Goal: Task Accomplishment & Management: Manage account settings

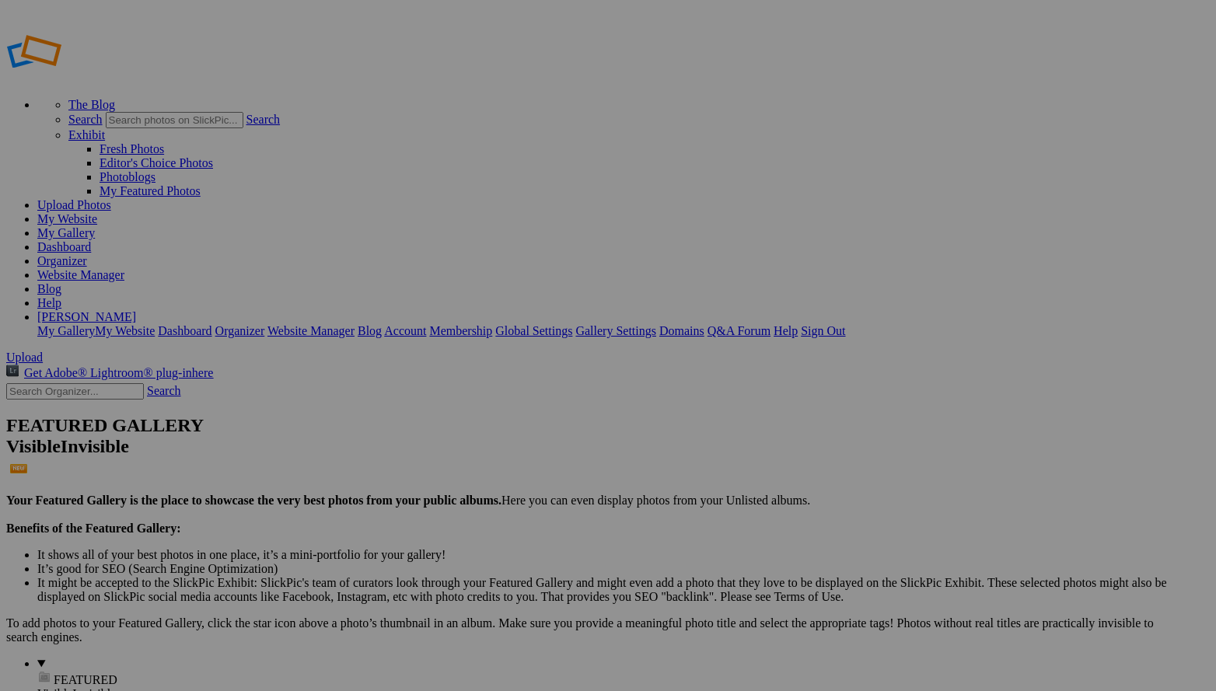
type input "Black and White"
click at [565, 397] on div "Select album..." at bounding box center [483, 404] width 163 height 14
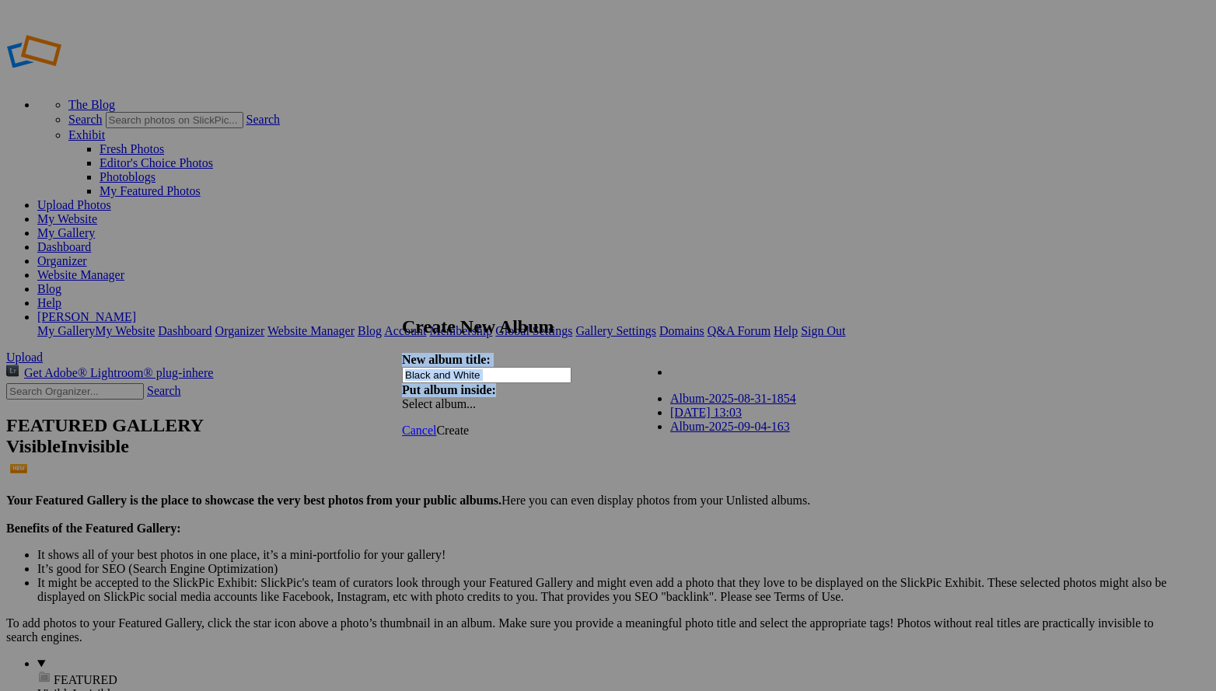
drag, startPoint x: 735, startPoint y: 306, endPoint x: 735, endPoint y: 337, distance: 31.1
click at [735, 337] on div "Create New Album New album title: Black and White Put album inside: Select albu…" at bounding box center [608, 363] width 412 height 95
drag, startPoint x: 721, startPoint y: 302, endPoint x: 714, endPoint y: 345, distance: 43.3
click at [714, 345] on div "Create New Album New album title: Black and White Put album inside: Select albu…" at bounding box center [608, 363] width 412 height 95
click at [965, 281] on div at bounding box center [608, 345] width 1216 height 691
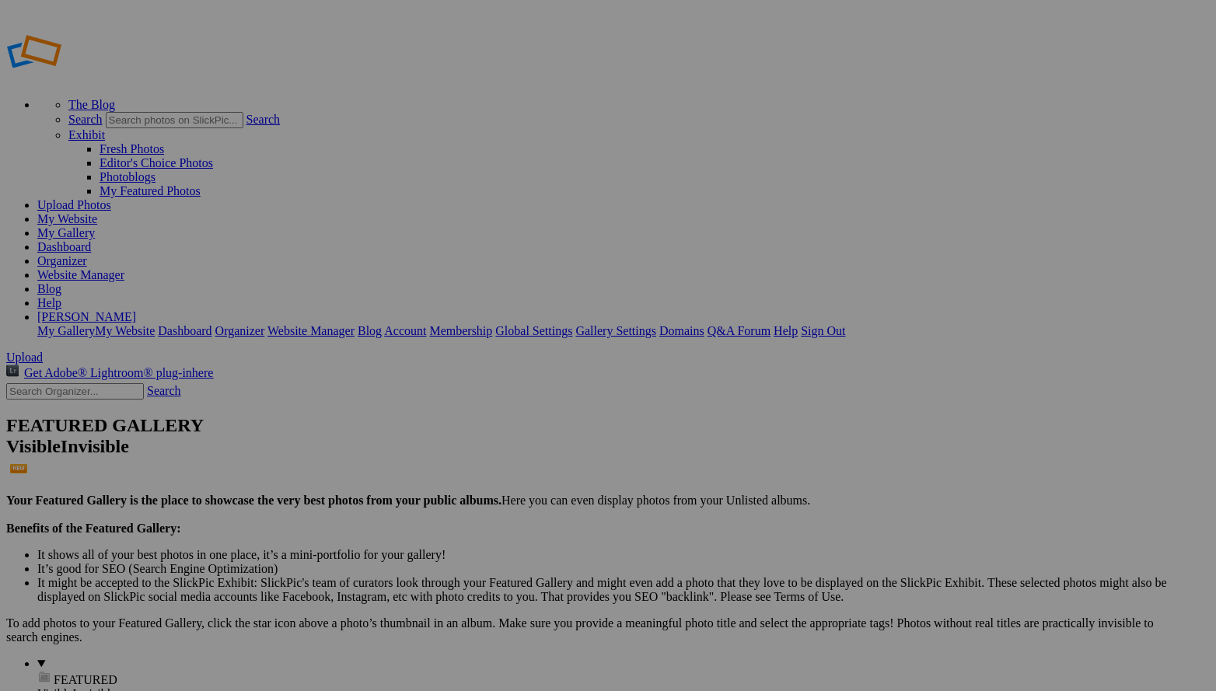
click at [466, 400] on span "Yes" at bounding box center [457, 405] width 18 height 13
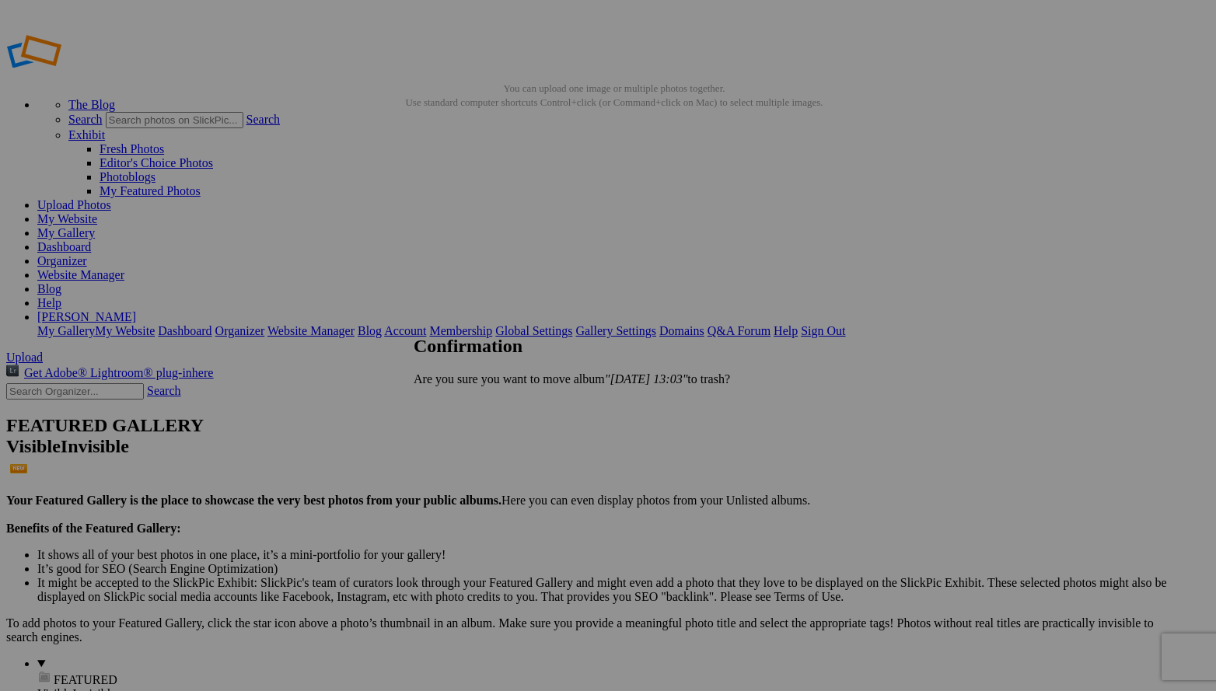
click at [466, 402] on span "Yes" at bounding box center [457, 405] width 18 height 13
type input "A"
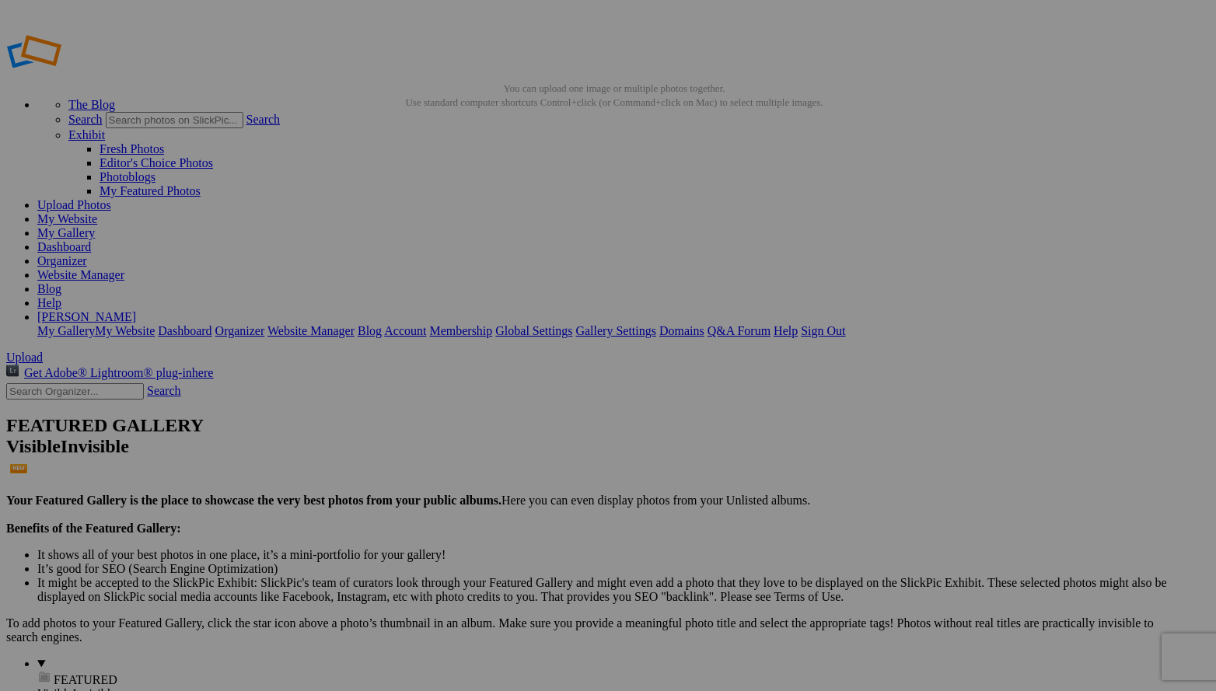
type input "Deserted Stretch"
type input "Color"
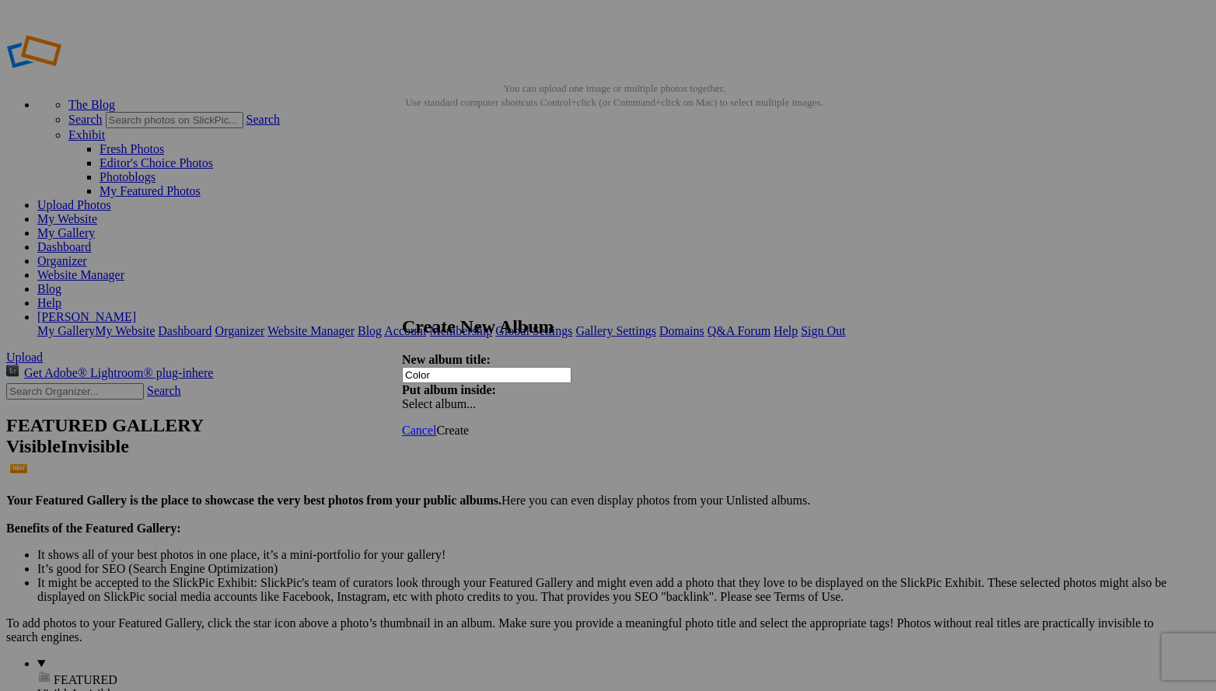
click at [469, 424] on span "Create" at bounding box center [452, 430] width 33 height 13
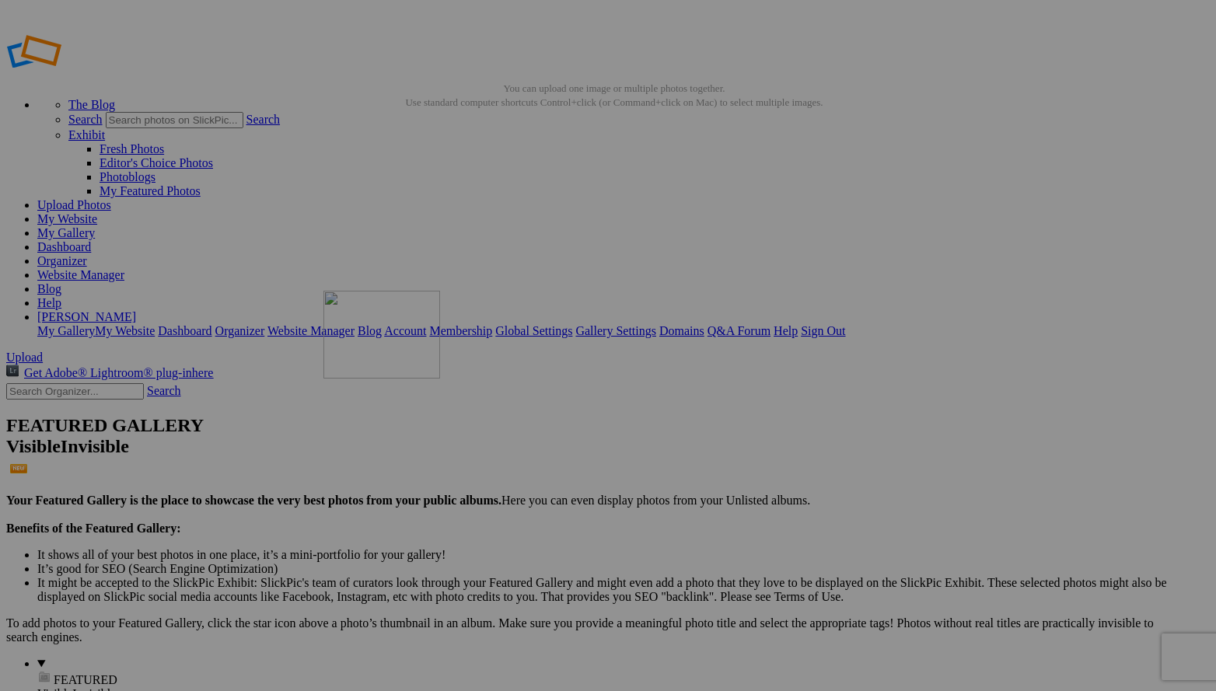
drag, startPoint x: 447, startPoint y: 597, endPoint x: 546, endPoint y: 403, distance: 218.3
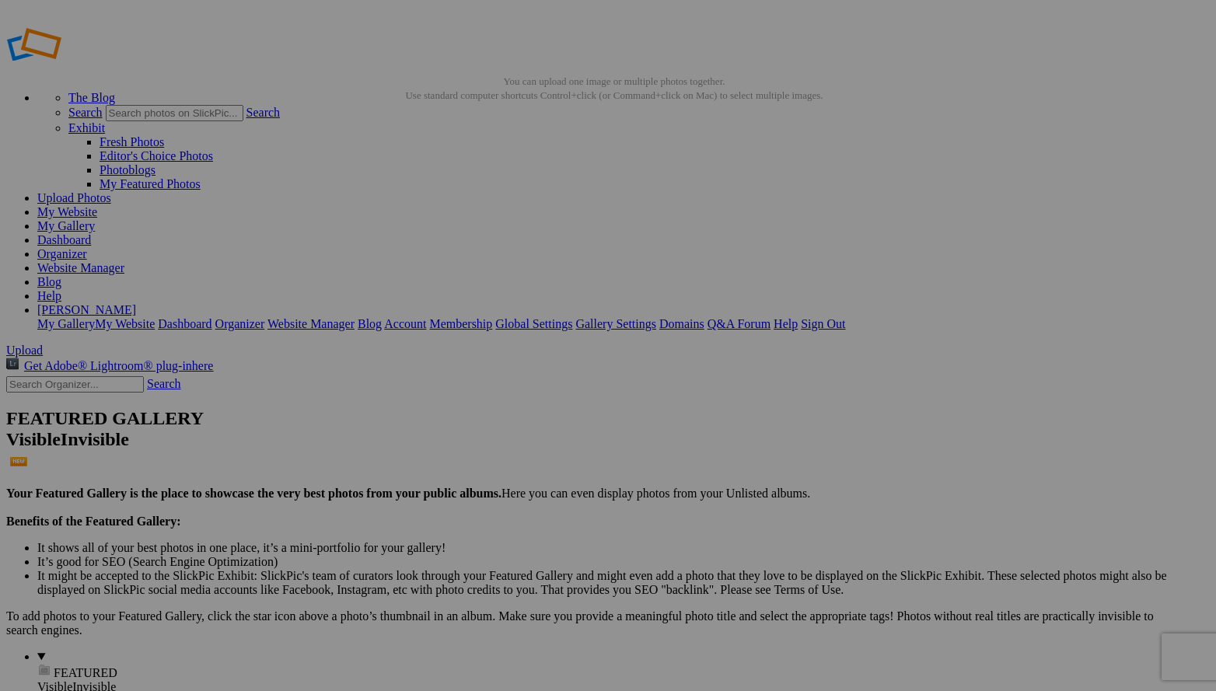
scroll to position [12, 0]
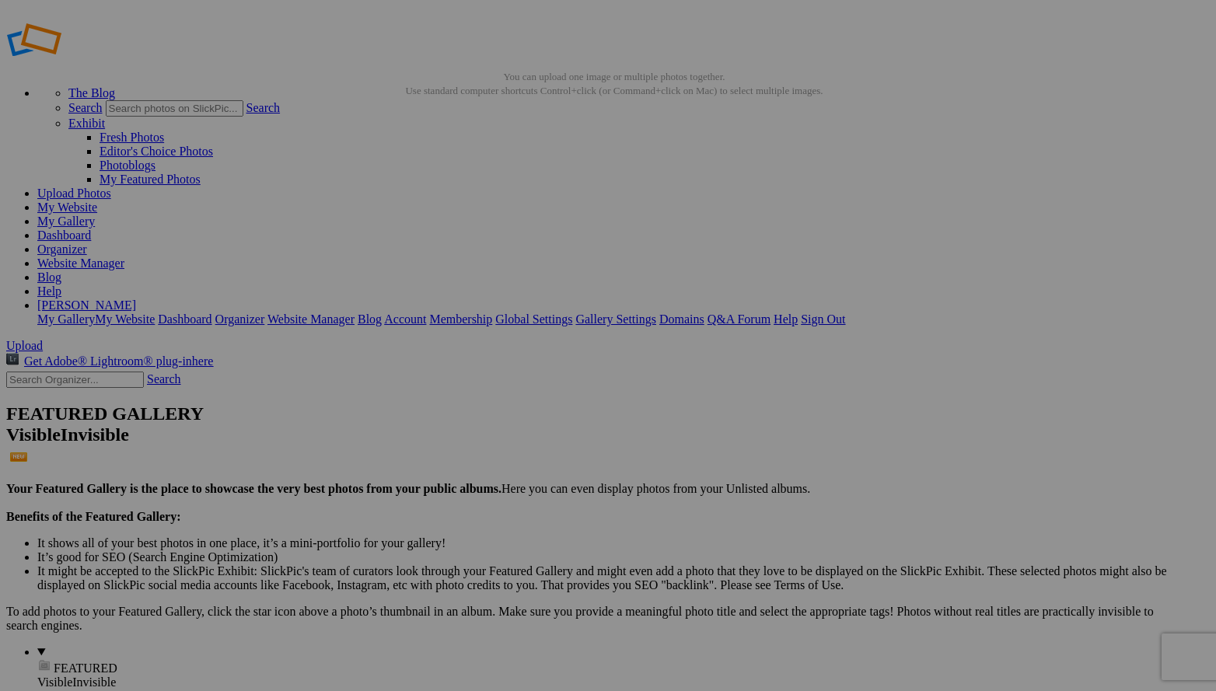
click at [504, 448] on span "Yes" at bounding box center [496, 447] width 18 height 13
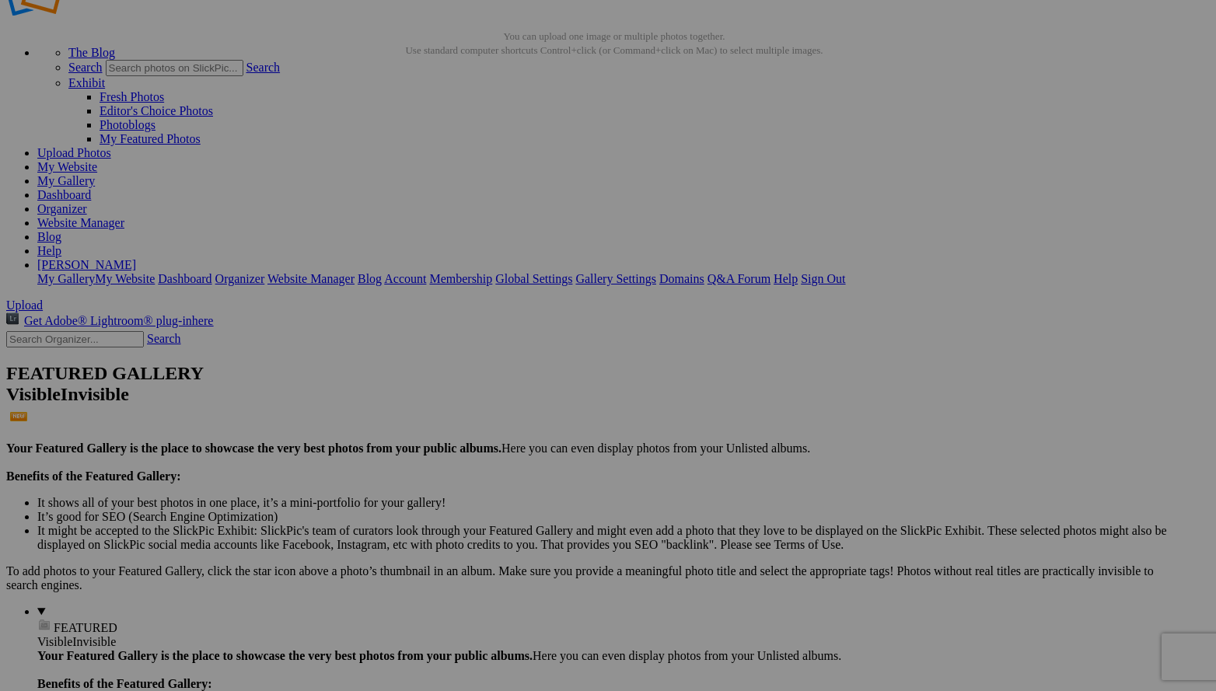
scroll to position [33, 0]
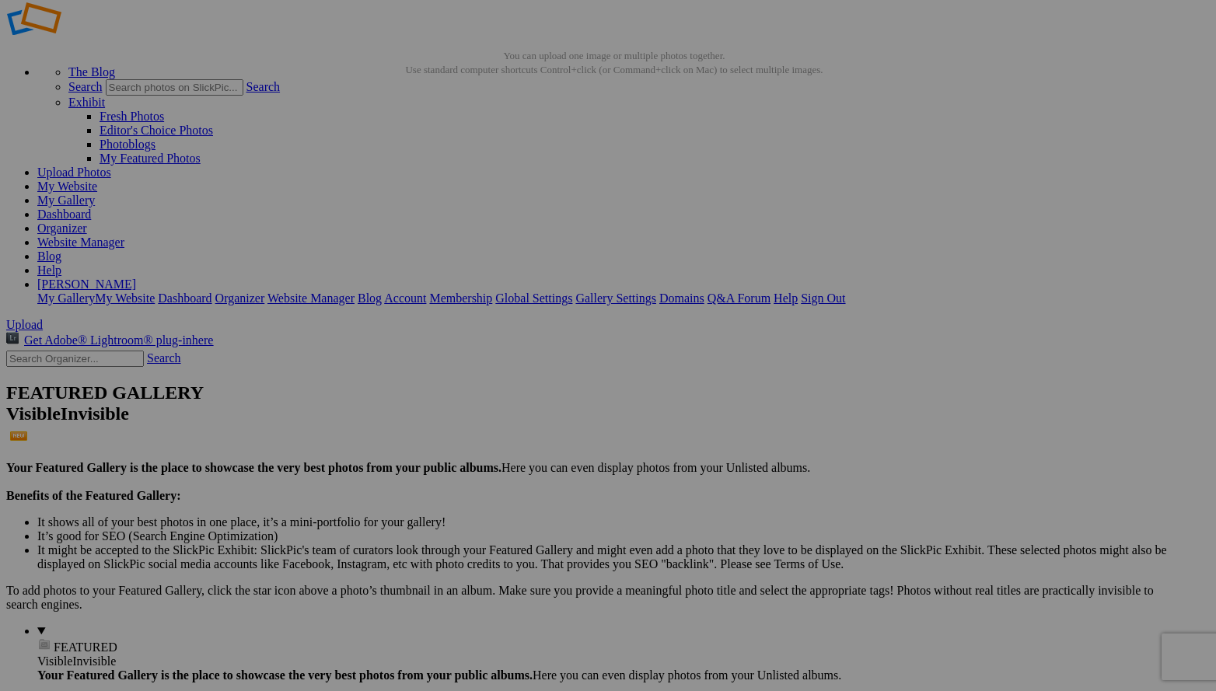
click at [504, 443] on span "Yes" at bounding box center [496, 447] width 18 height 13
drag, startPoint x: 850, startPoint y: 575, endPoint x: 1039, endPoint y: 372, distance: 277.8
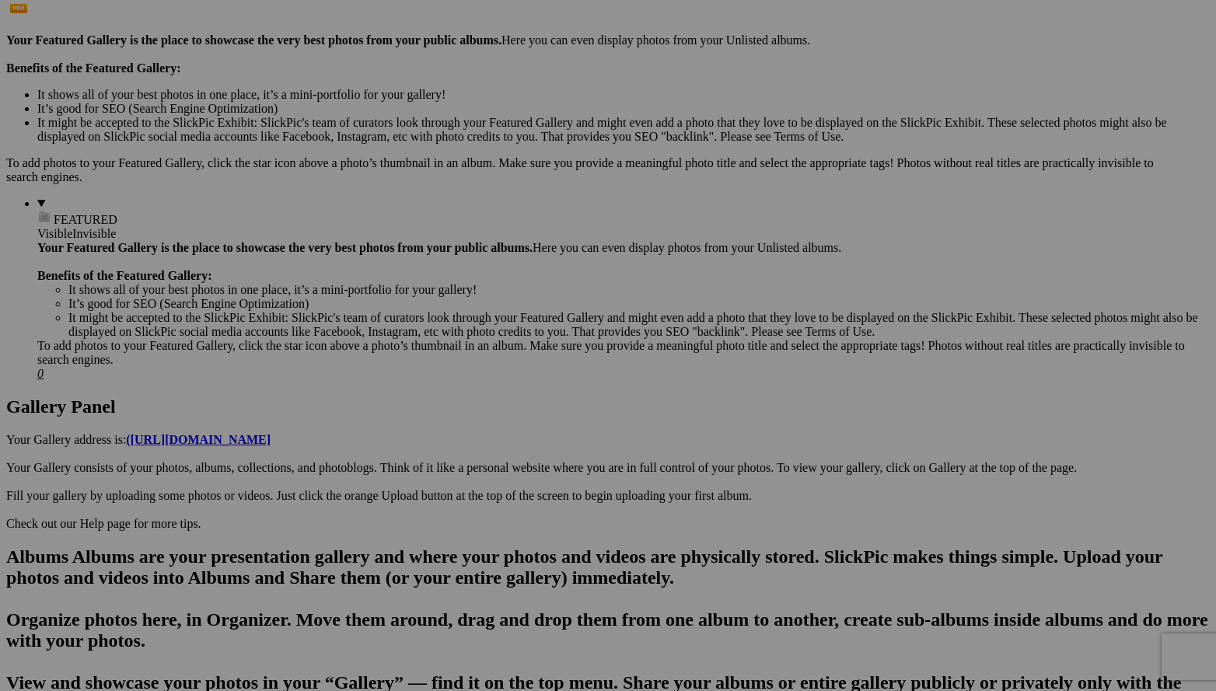
scroll to position [459, 0]
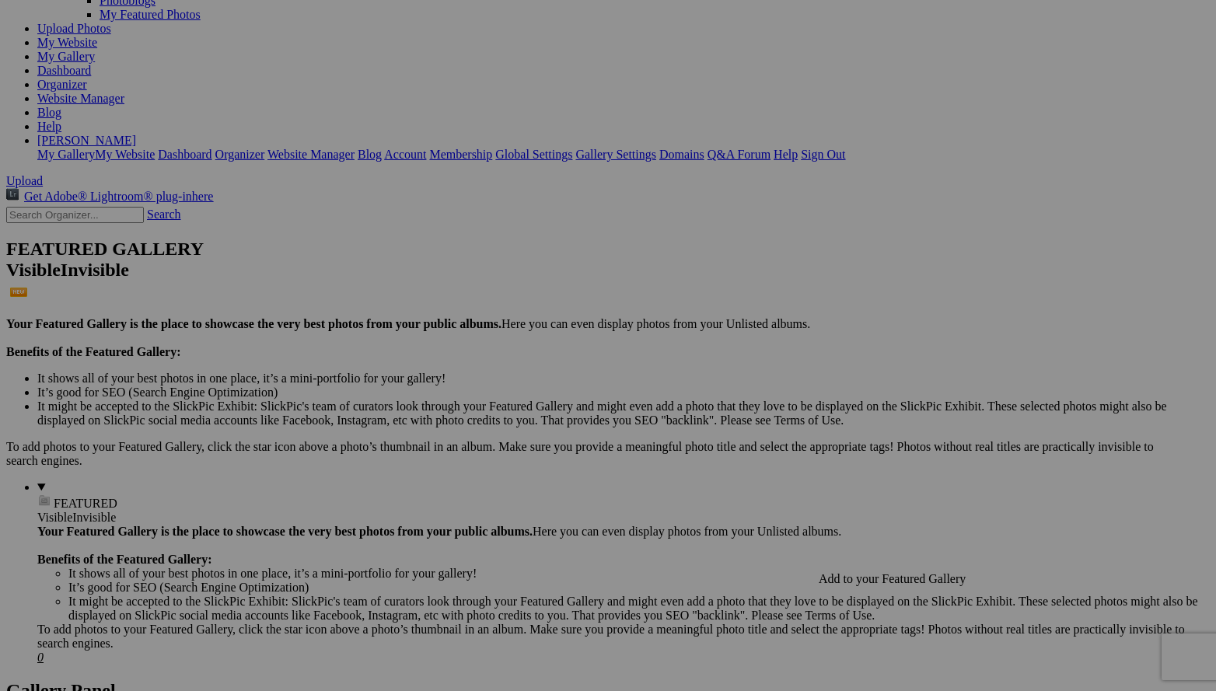
scroll to position [173, 0]
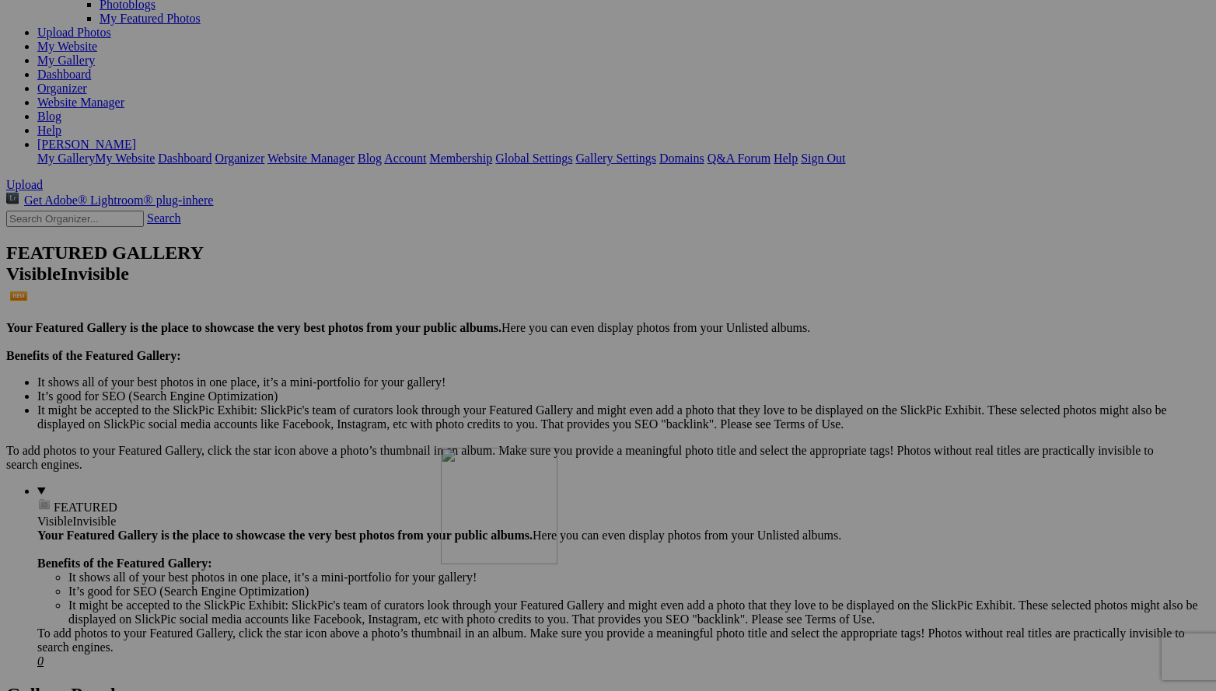
drag, startPoint x: 966, startPoint y: 104, endPoint x: 665, endPoint y: 583, distance: 565.9
drag, startPoint x: 693, startPoint y: 634, endPoint x: 539, endPoint y: 620, distance: 154.5
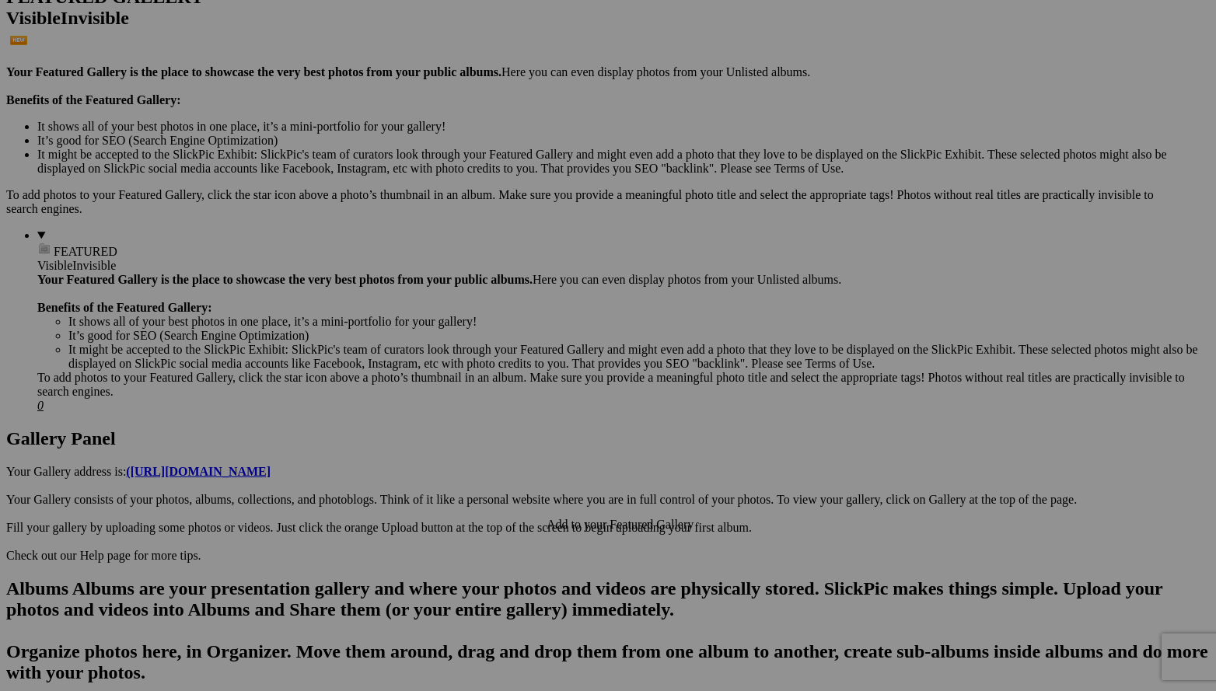
scroll to position [429, 0]
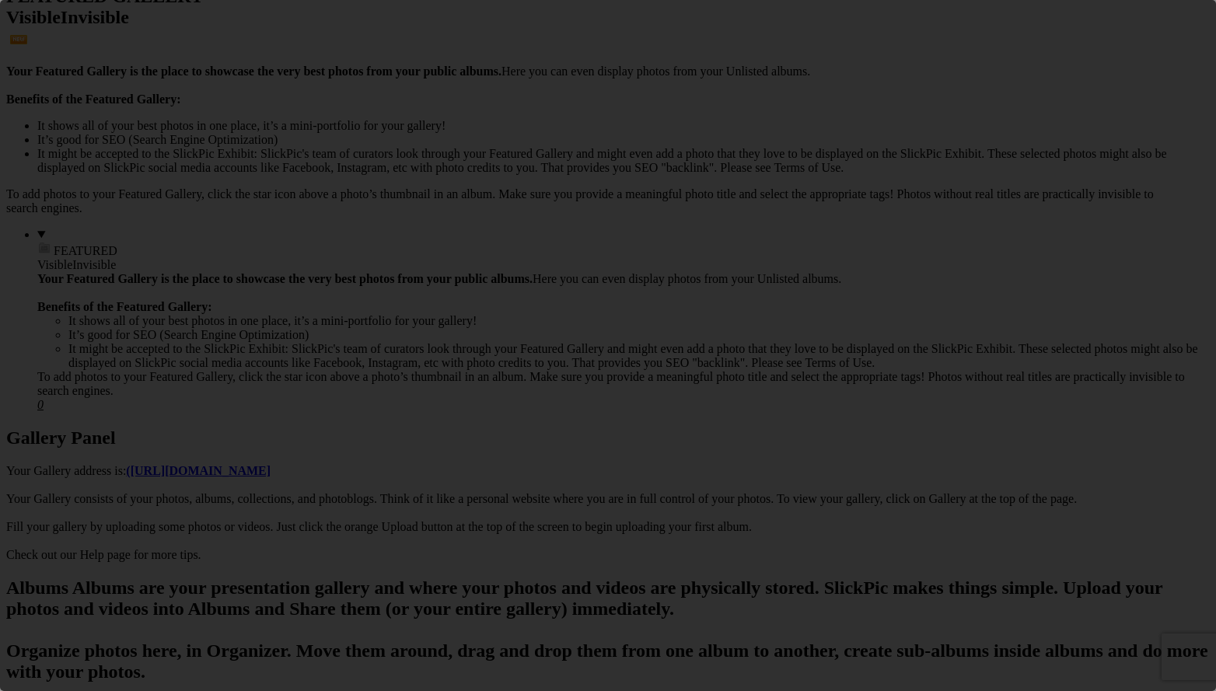
scroll to position [0, 0]
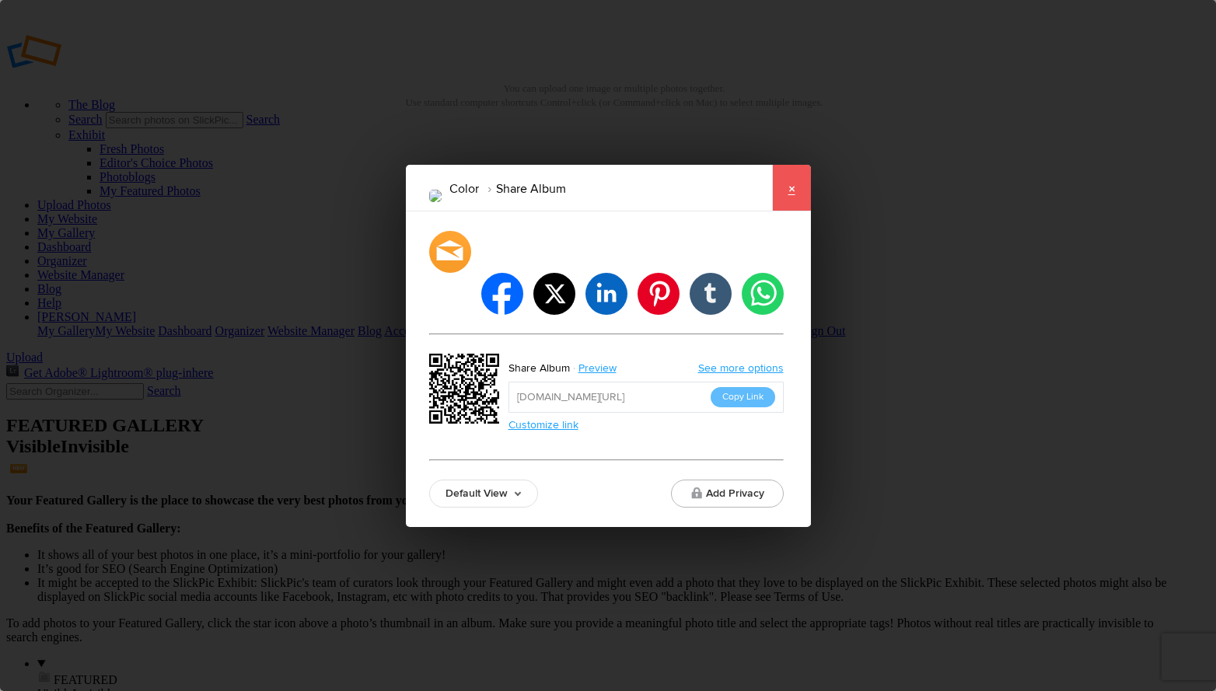
click at [783, 211] on link "×" at bounding box center [791, 188] width 39 height 47
